Goal: Task Accomplishment & Management: Use online tool/utility

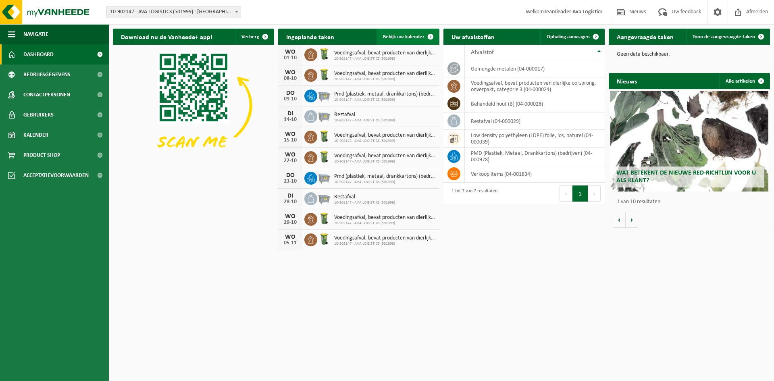
click at [409, 37] on span "Bekijk uw kalender" at bounding box center [404, 36] width 42 height 5
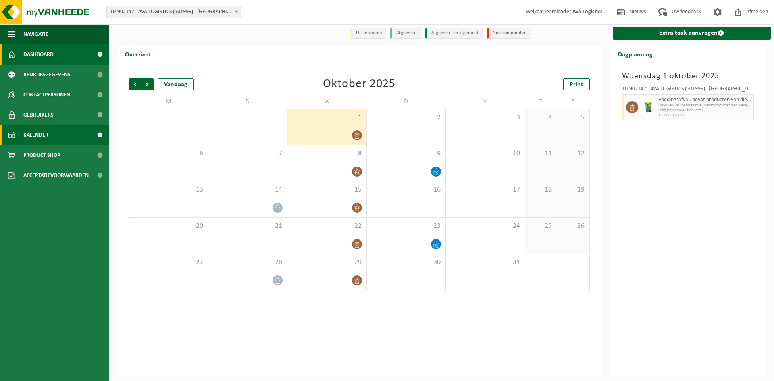
click at [33, 53] on span "Dashboard" at bounding box center [38, 54] width 30 height 20
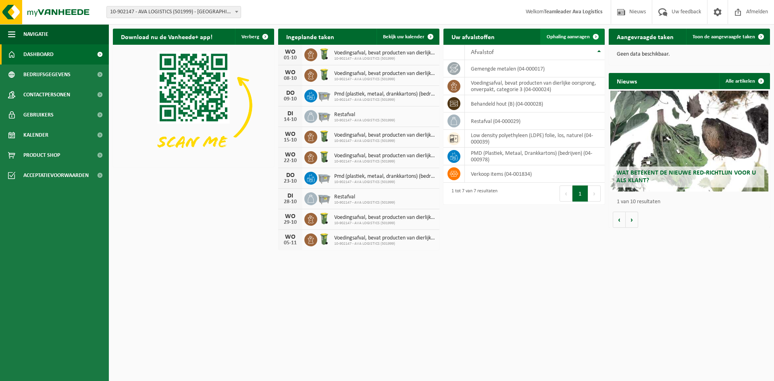
click at [555, 38] on span "Ophaling aanvragen" at bounding box center [567, 36] width 43 height 5
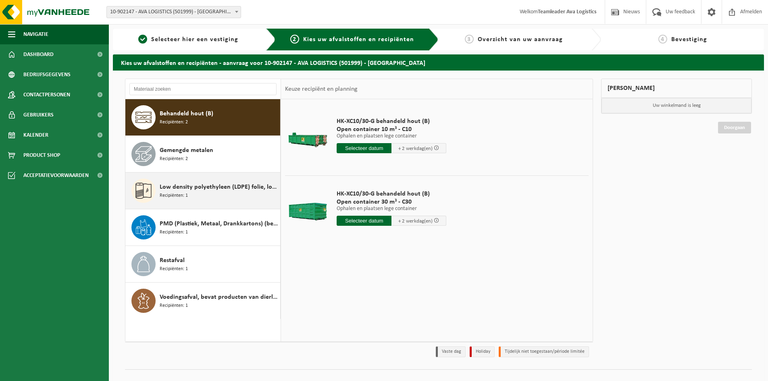
click at [193, 201] on div "Low density polyethyleen (LDPE) folie, los, naturel Recipiënten: 1" at bounding box center [219, 191] width 118 height 24
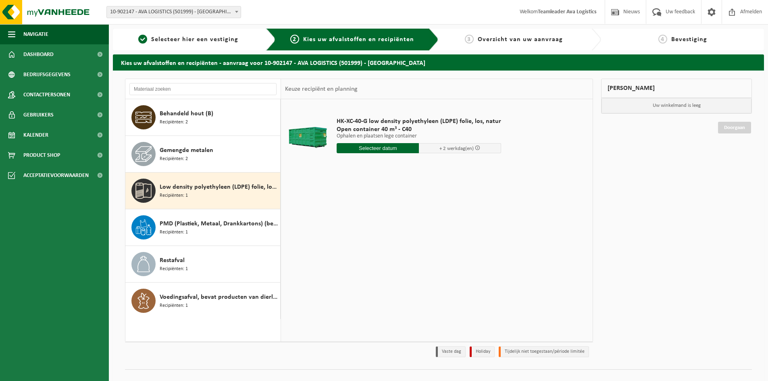
click at [355, 148] on input "text" at bounding box center [377, 148] width 82 height 10
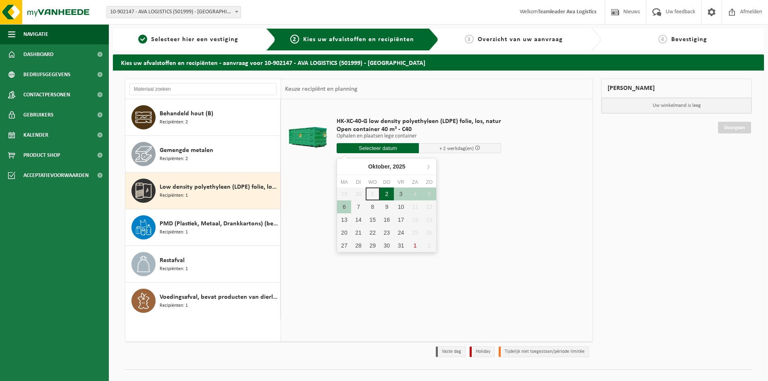
click at [383, 192] on div "2" at bounding box center [387, 193] width 14 height 13
type input "Van 2025-10-02"
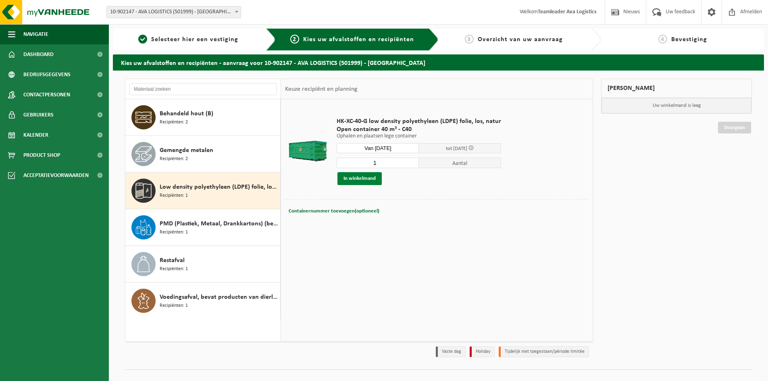
click at [370, 181] on button "In winkelmand" at bounding box center [359, 178] width 44 height 13
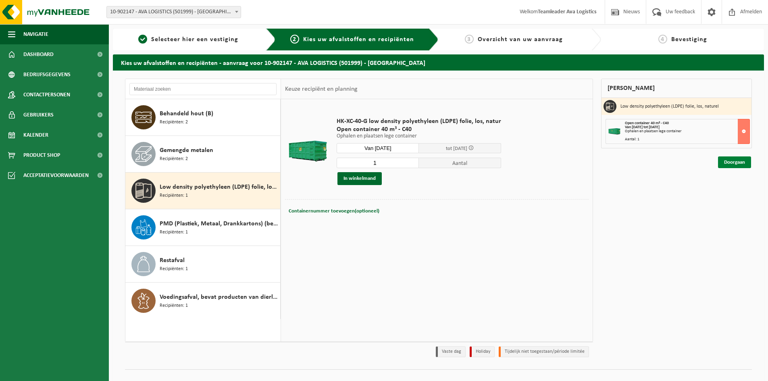
click at [725, 161] on link "Doorgaan" at bounding box center [734, 162] width 33 height 12
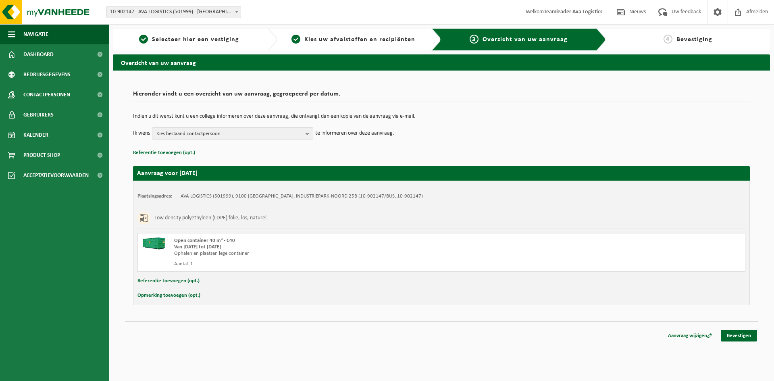
click at [237, 129] on span "Kies bestaand contactpersoon" at bounding box center [229, 134] width 146 height 12
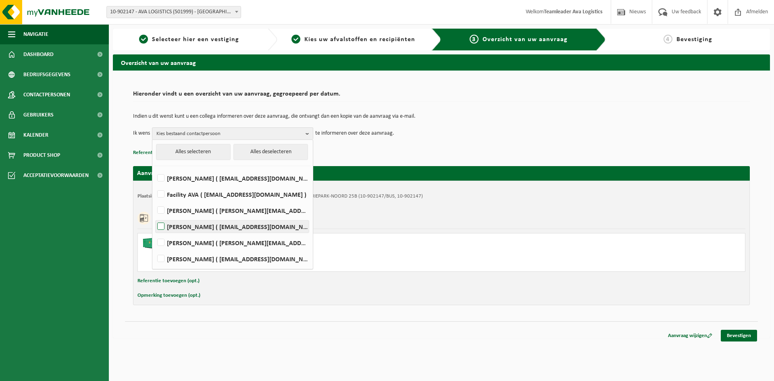
click at [163, 224] on label "[PERSON_NAME] ( [EMAIL_ADDRESS][DOMAIN_NAME] )" at bounding box center [232, 226] width 153 height 12
click at [154, 216] on input "Hille Halans ( hillehalans@ava.be )" at bounding box center [154, 216] width 0 height 0
checkbox input "true"
click at [593, 135] on td "Ik wens Hille Halans Alles selecteren Alles deselecteren Martine Van Borm ( mar…" at bounding box center [441, 133] width 617 height 12
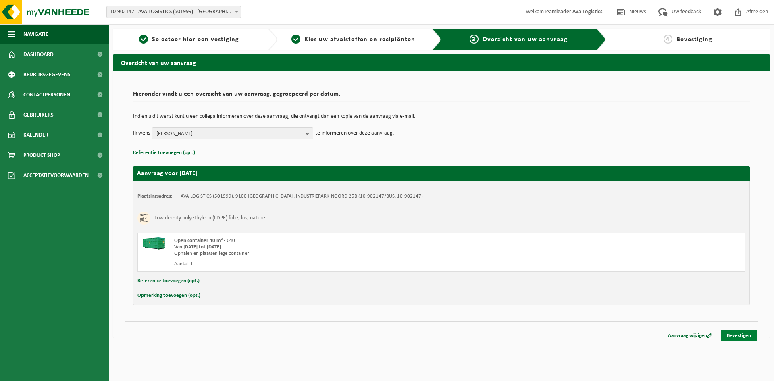
click at [738, 334] on link "Bevestigen" at bounding box center [739, 336] width 36 height 12
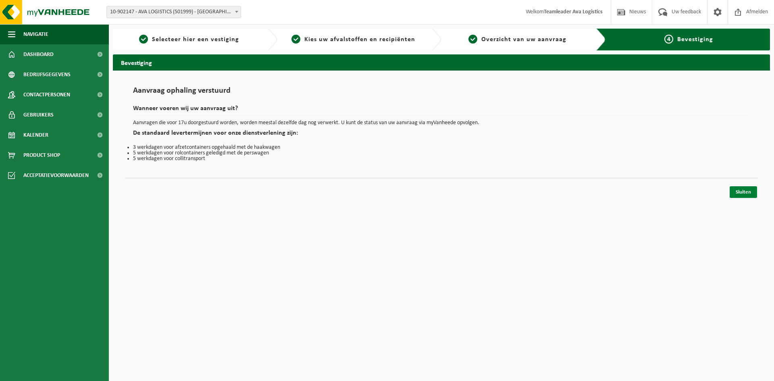
click at [745, 197] on link "Sluiten" at bounding box center [742, 192] width 27 height 12
